Goal: Information Seeking & Learning: Learn about a topic

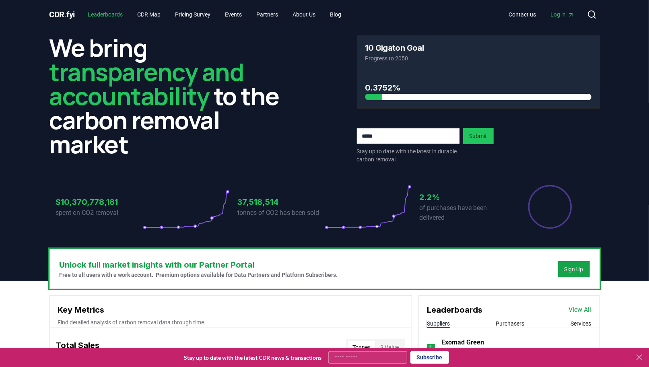
click at [111, 8] on link "Leaderboards" at bounding box center [105, 14] width 48 height 14
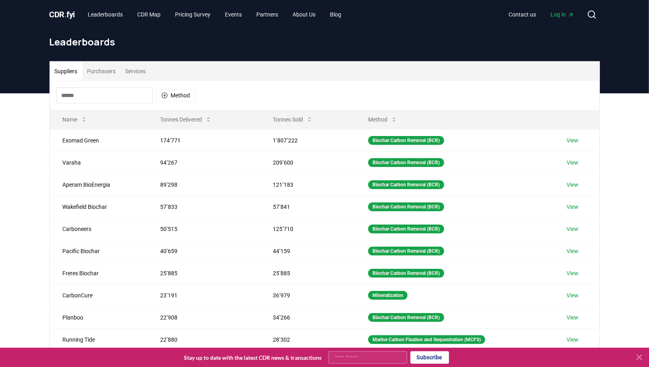
click at [102, 74] on button "Purchasers" at bounding box center [101, 71] width 38 height 19
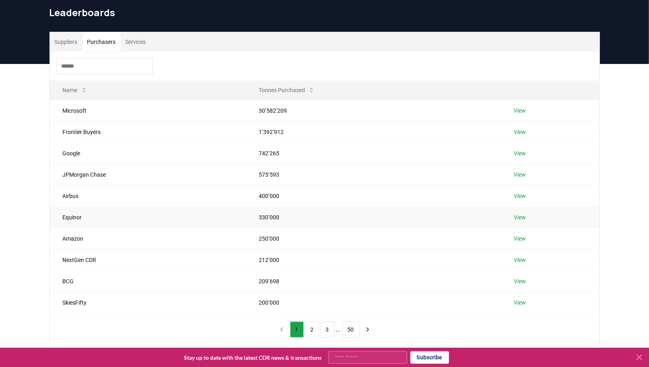
scroll to position [30, 0]
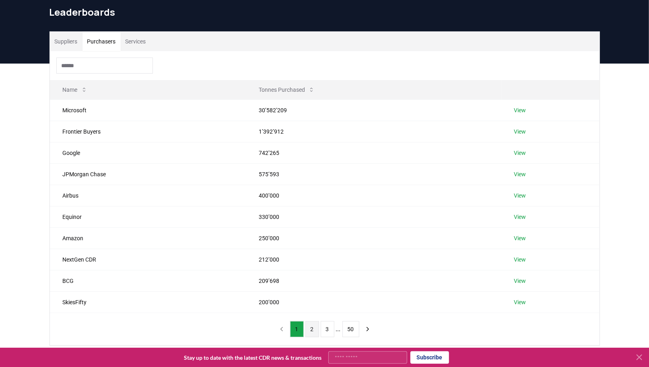
click at [311, 327] on button "2" at bounding box center [312, 329] width 14 height 16
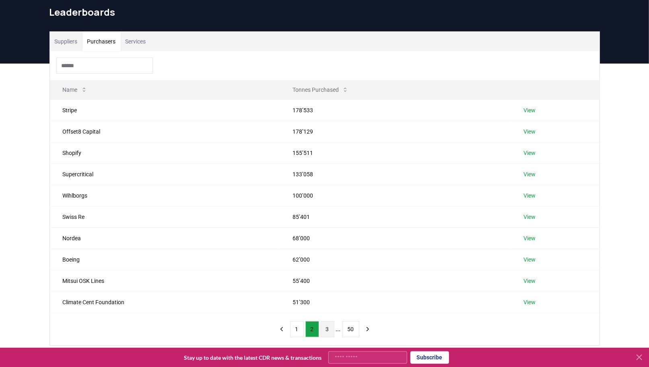
click at [331, 325] on button "3" at bounding box center [328, 329] width 14 height 16
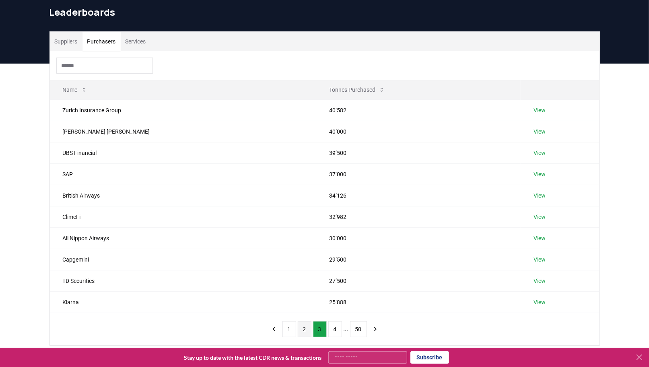
click at [305, 328] on button "2" at bounding box center [305, 329] width 14 height 16
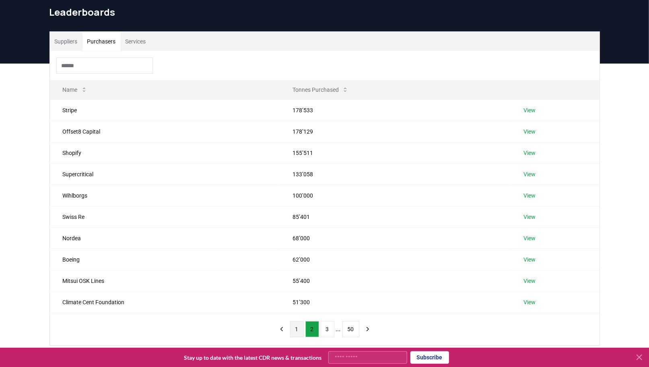
click at [292, 329] on button "1" at bounding box center [297, 329] width 14 height 16
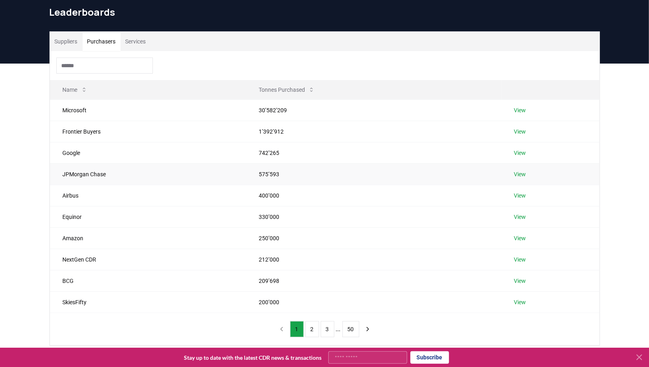
click at [256, 175] on td "575’593" at bounding box center [373, 173] width 255 height 21
click at [261, 175] on td "575’593" at bounding box center [373, 173] width 255 height 21
click at [523, 173] on link "View" at bounding box center [520, 174] width 12 height 8
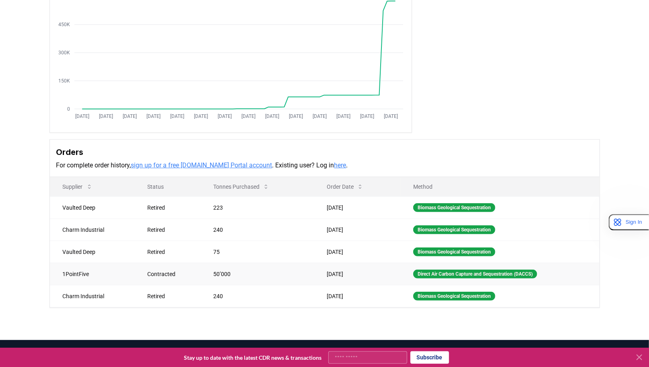
scroll to position [100, 0]
click at [154, 206] on div "Retired" at bounding box center [171, 207] width 47 height 8
drag, startPoint x: 154, startPoint y: 206, endPoint x: 203, endPoint y: 214, distance: 49.3
click at [203, 214] on td "223" at bounding box center [256, 207] width 113 height 22
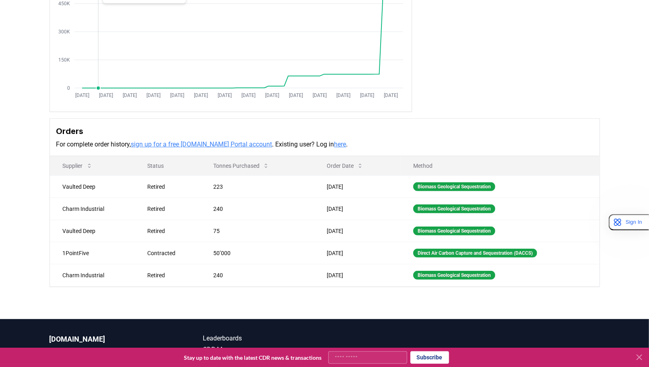
scroll to position [121, 0]
click at [82, 249] on td "1PointFive" at bounding box center [92, 252] width 85 height 22
drag, startPoint x: 82, startPoint y: 249, endPoint x: 118, endPoint y: 249, distance: 36.2
click at [118, 249] on td "1PointFive" at bounding box center [92, 252] width 85 height 22
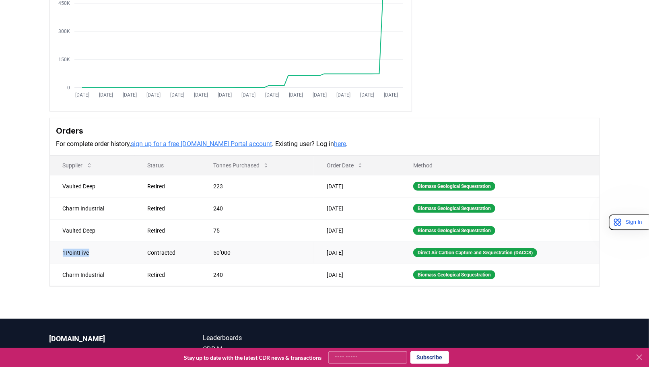
click at [79, 249] on td "1PointFive" at bounding box center [92, 252] width 85 height 22
